Goal: Task Accomplishment & Management: Complete application form

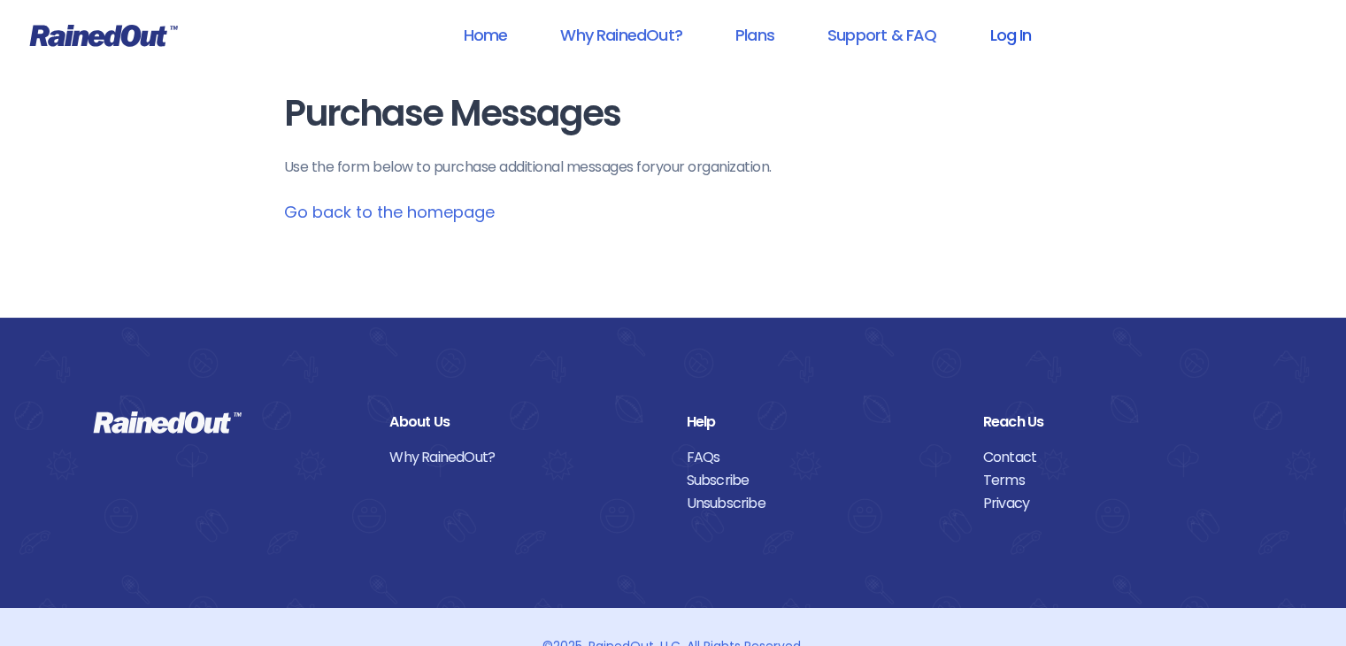
click at [995, 33] on link "Log In" at bounding box center [1010, 35] width 88 height 40
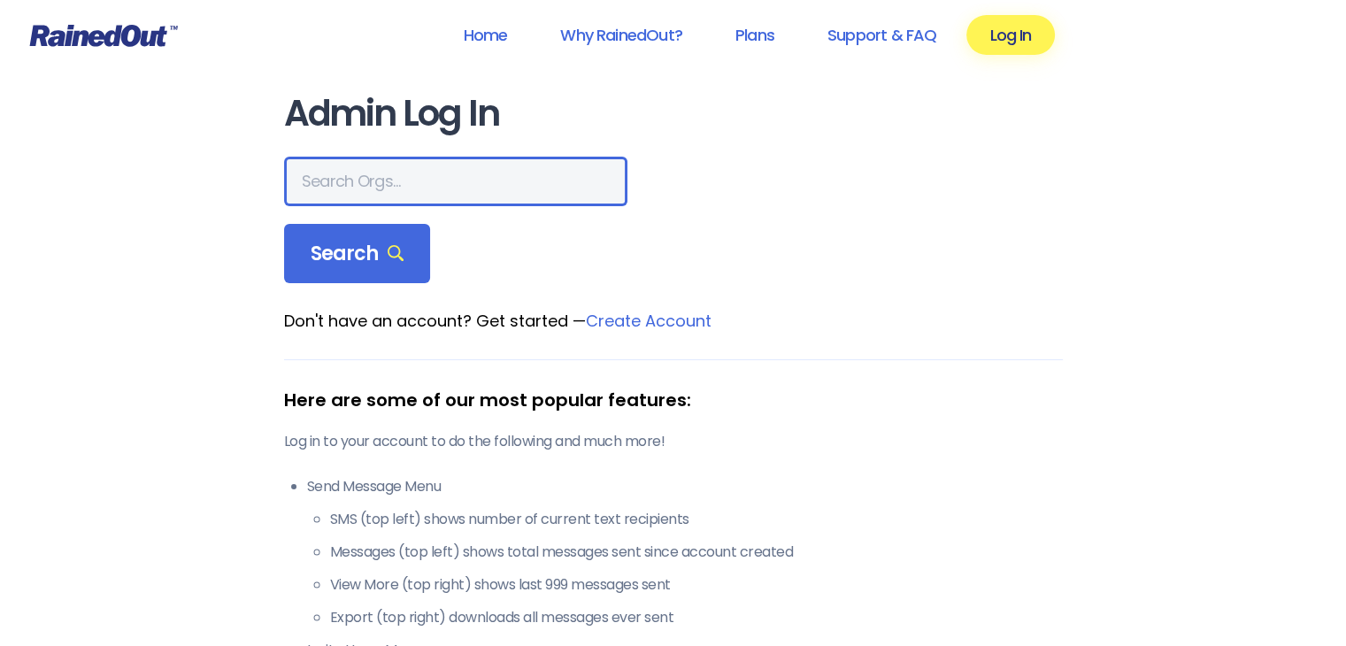
click at [365, 181] on input "text" at bounding box center [455, 182] width 343 height 50
type input "abyssini"
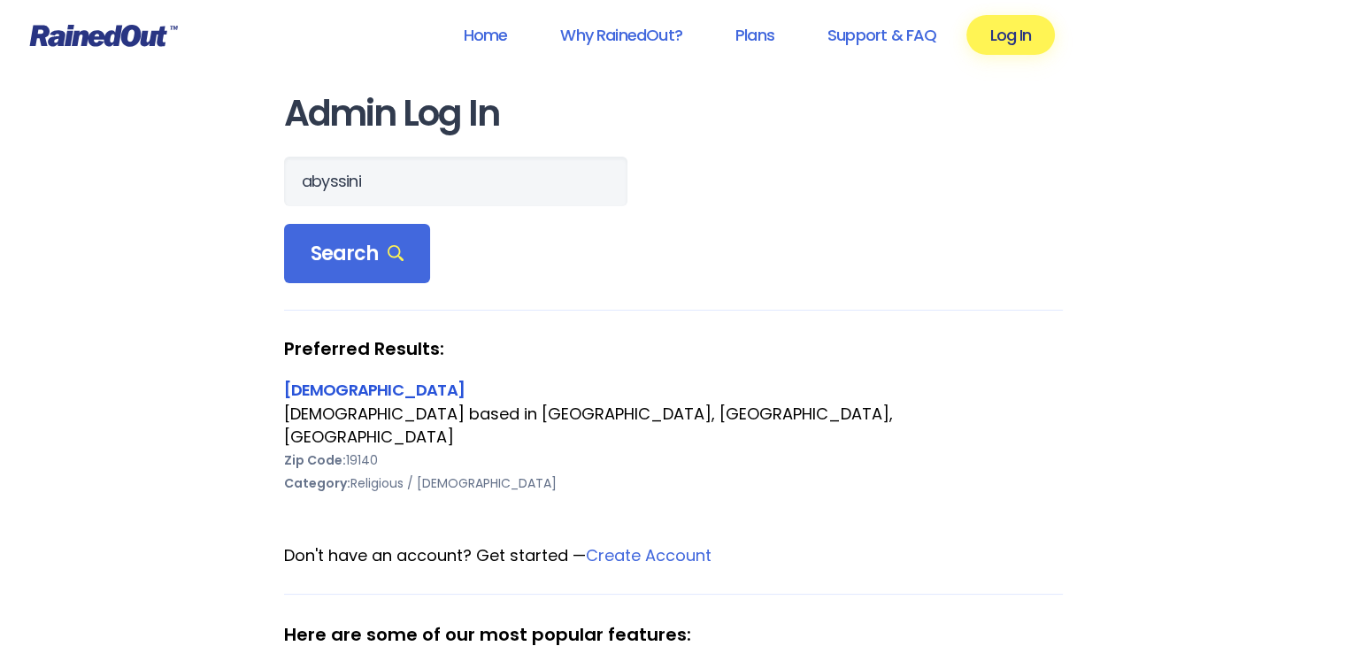
click at [350, 389] on link "[DEMOGRAPHIC_DATA]" at bounding box center [374, 390] width 181 height 22
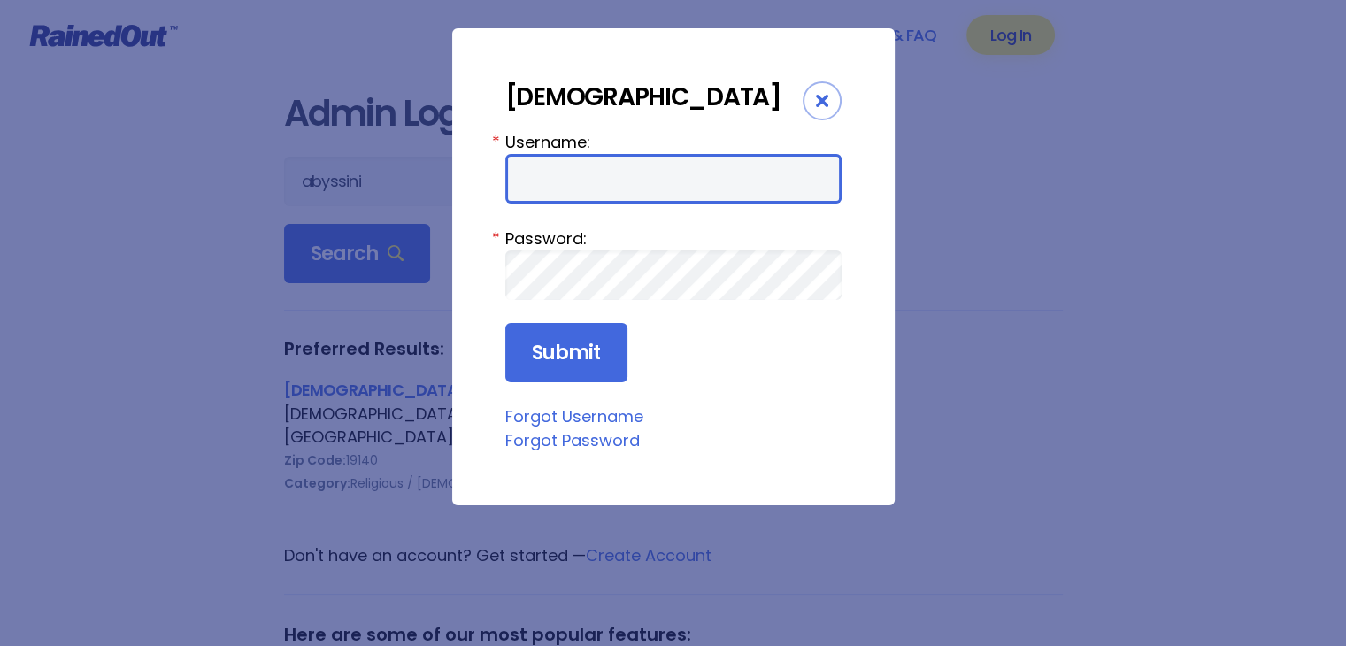
click at [616, 192] on input "Username:" at bounding box center [673, 179] width 336 height 50
type input "abyssini4210"
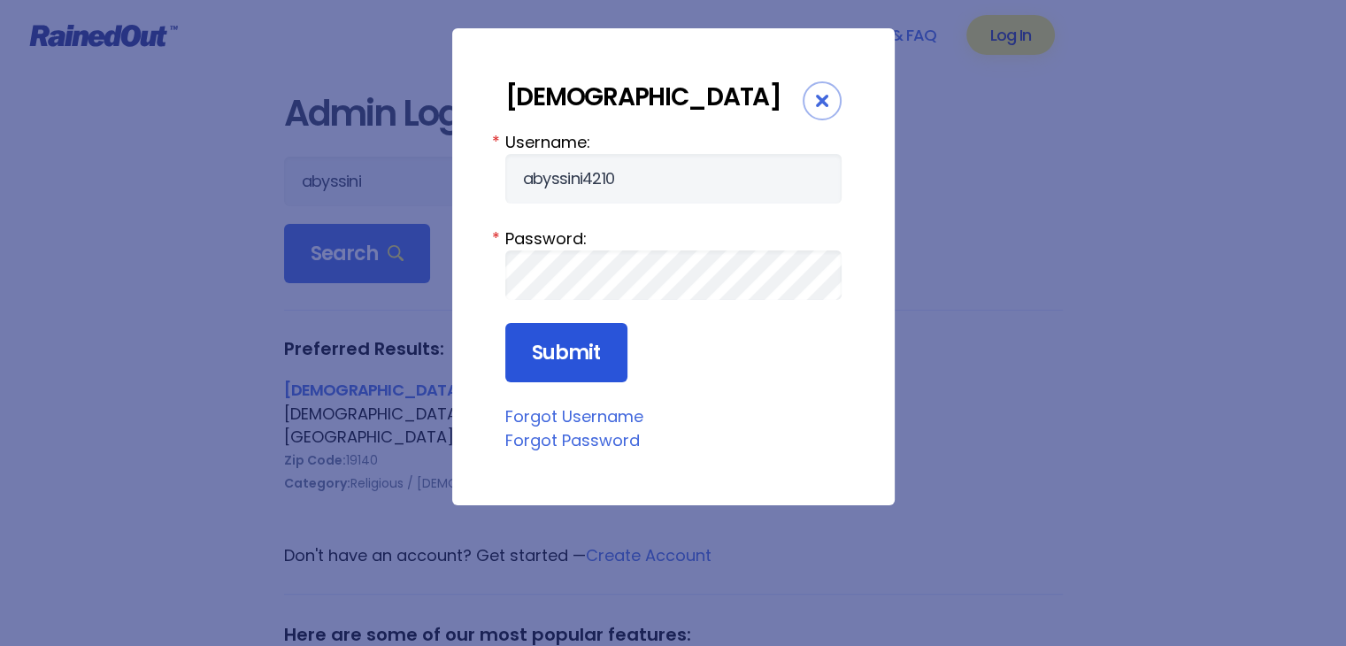
click at [564, 383] on input "Submit" at bounding box center [566, 353] width 122 height 60
